Goal: Task Accomplishment & Management: Manage account settings

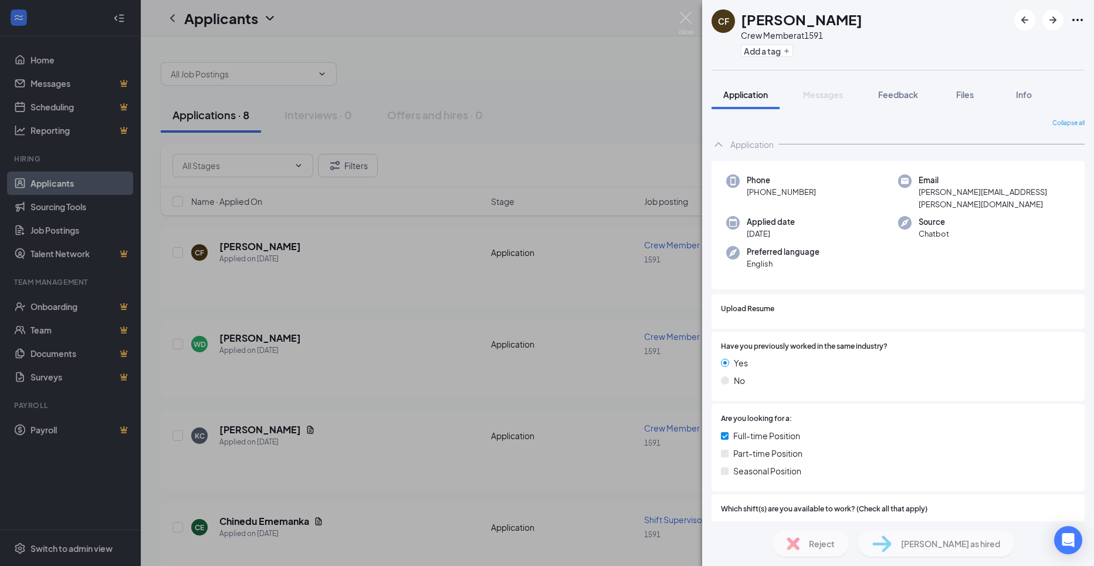
scroll to position [254, 0]
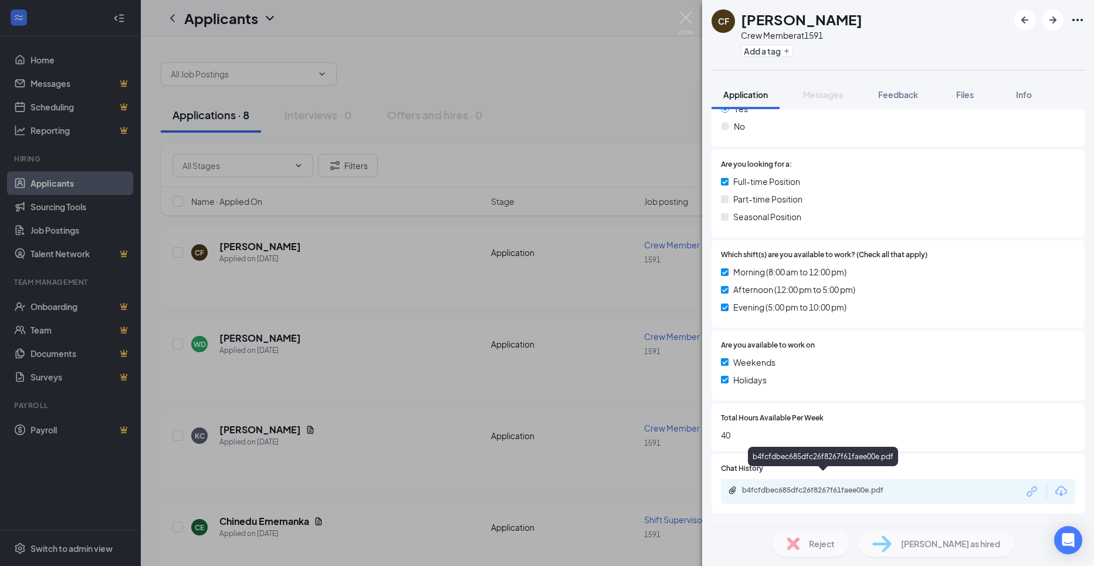
click at [856, 485] on div "b4fcfdbec685dfc26f8267f61faee00e.pdf" at bounding box center [824, 489] width 164 height 9
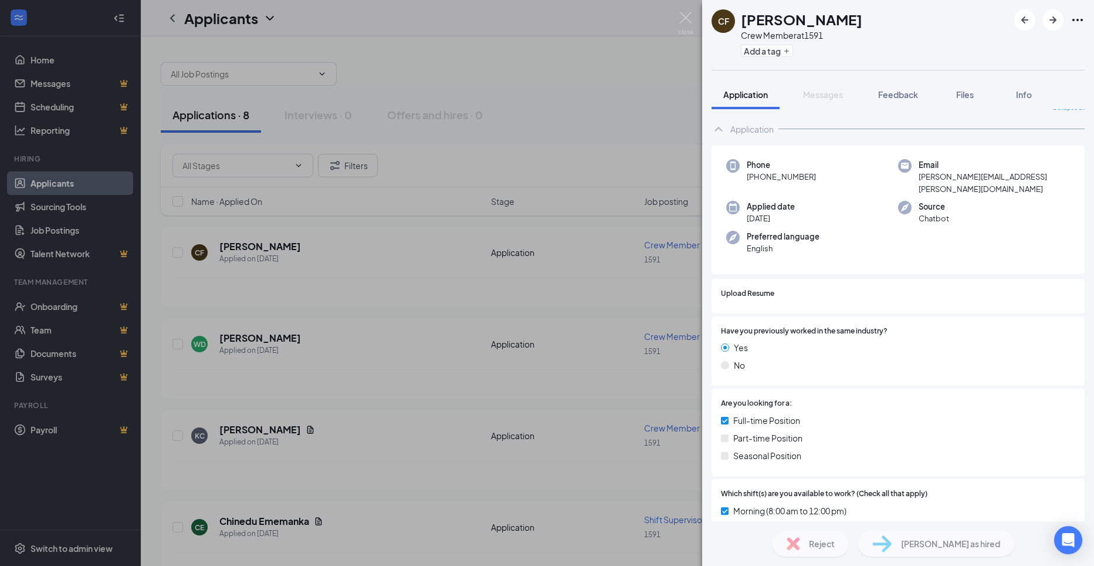
scroll to position [0, 0]
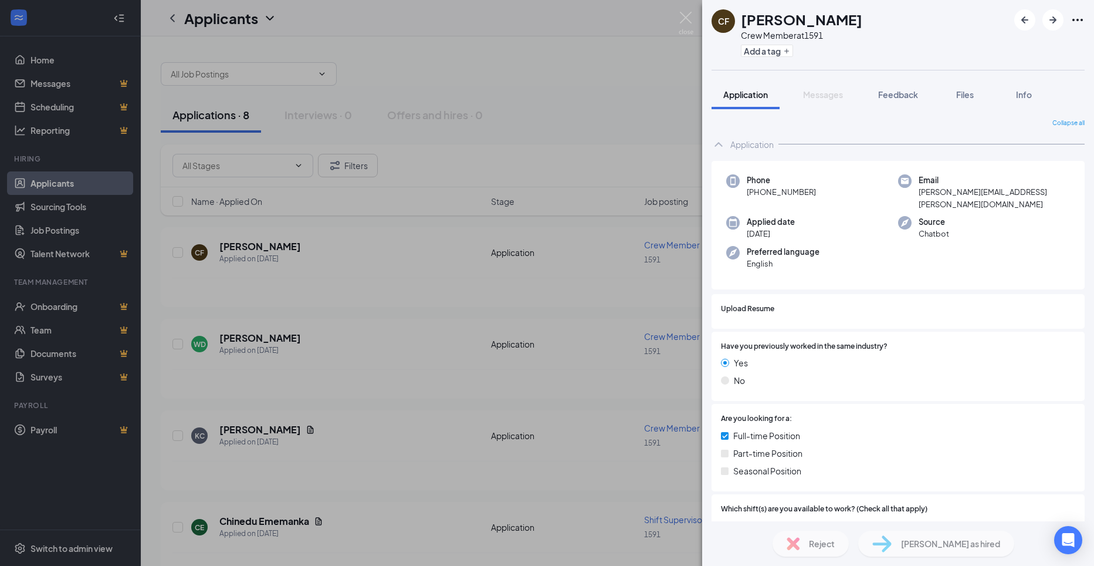
click at [408, 380] on div "CF [PERSON_NAME] Crew Member at 1591 Add a tag Application Messages Feedback Fi…" at bounding box center [547, 283] width 1094 height 566
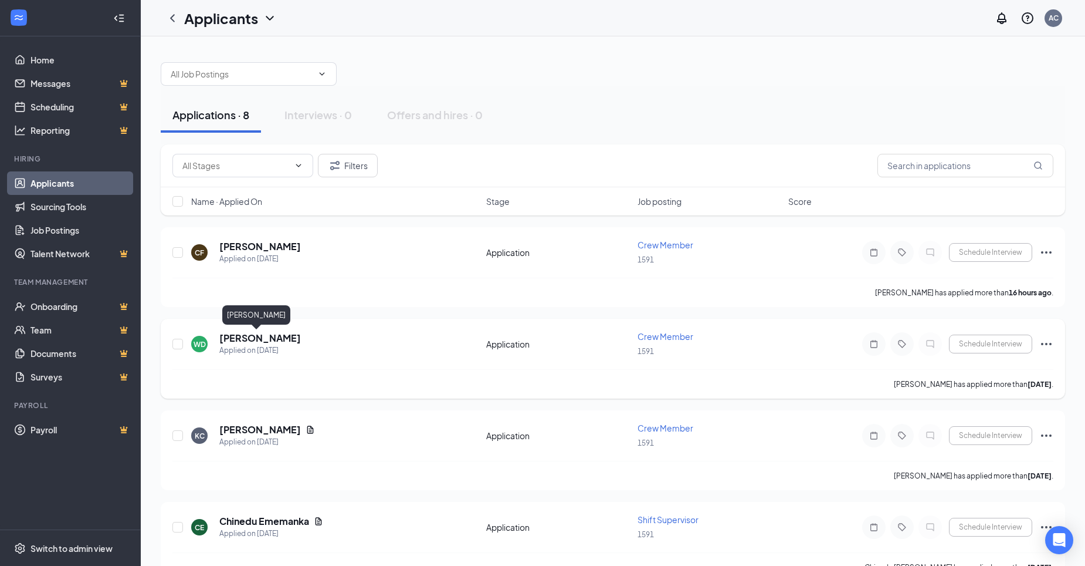
click at [246, 340] on h5 "[PERSON_NAME]" at bounding box center [260, 337] width 82 height 13
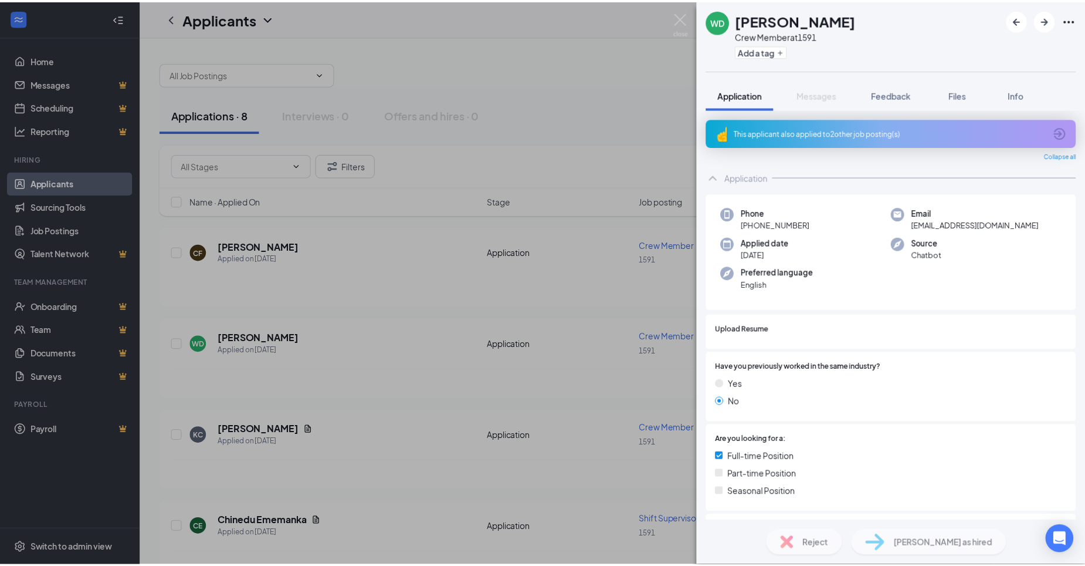
scroll to position [348, 0]
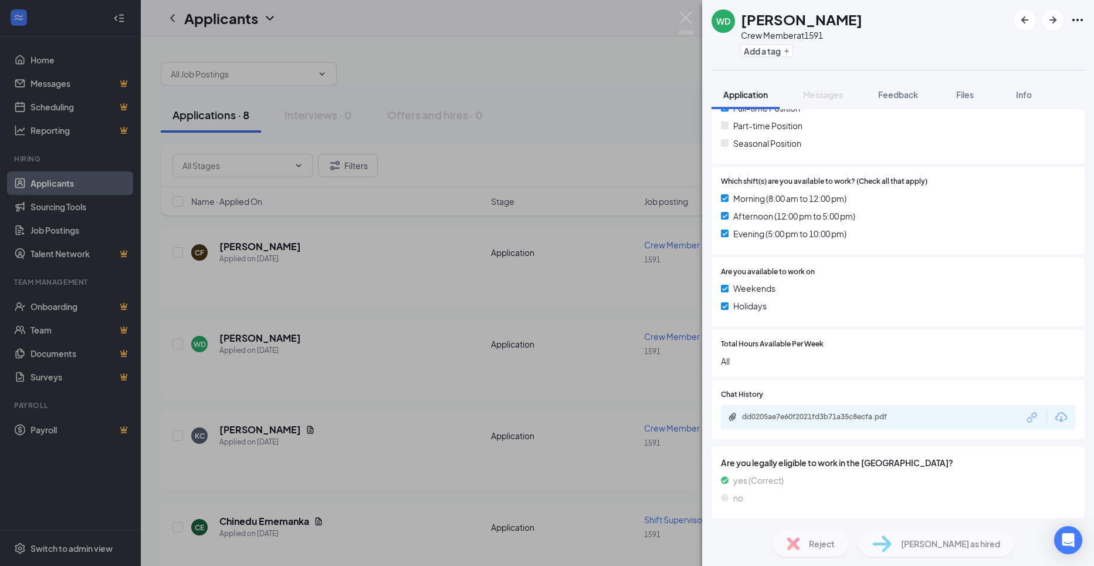
click at [493, 299] on div "[PERSON_NAME] Crew Member at 1591 Add a tag Application Messages Feedback Files…" at bounding box center [547, 283] width 1094 height 566
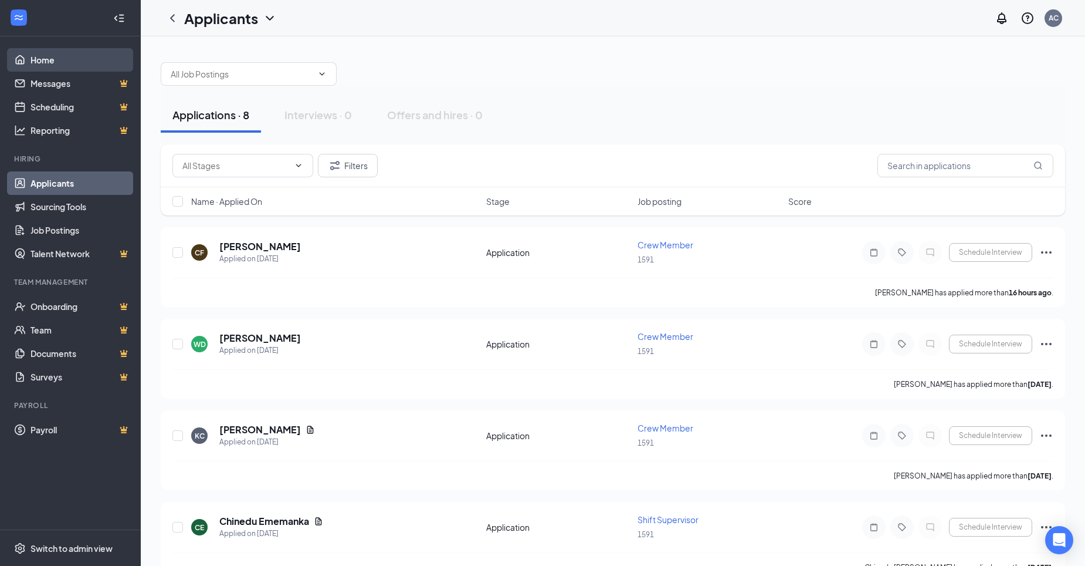
click at [53, 59] on link "Home" at bounding box center [81, 59] width 100 height 23
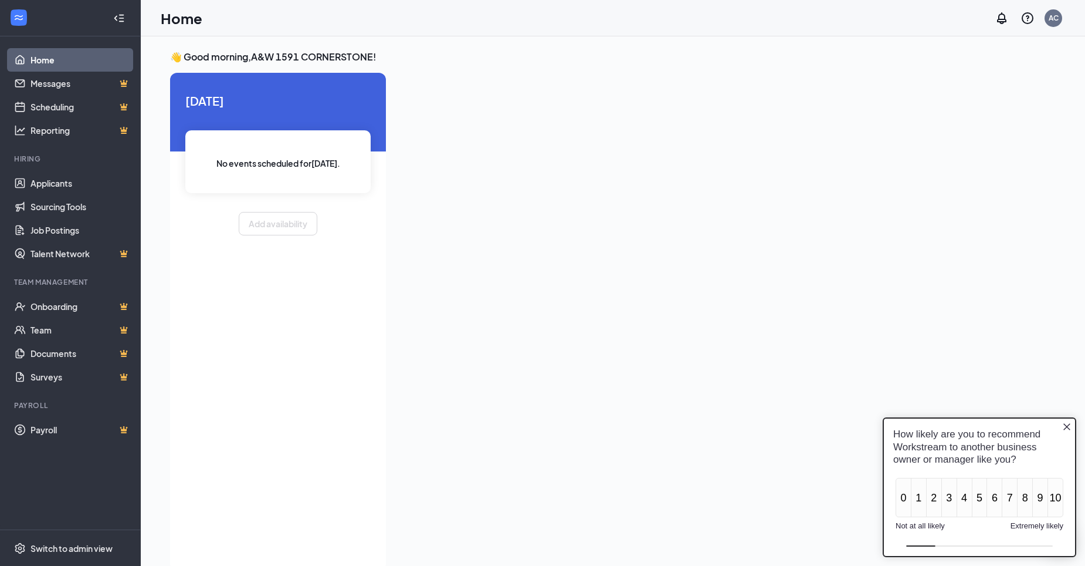
drag, startPoint x: 699, startPoint y: 265, endPoint x: 706, endPoint y: 263, distance: 6.6
click at [706, 263] on div at bounding box center [723, 318] width 657 height 490
click at [1065, 426] on icon "Close button" at bounding box center [1066, 426] width 9 height 9
